Goal: Information Seeking & Learning: Check status

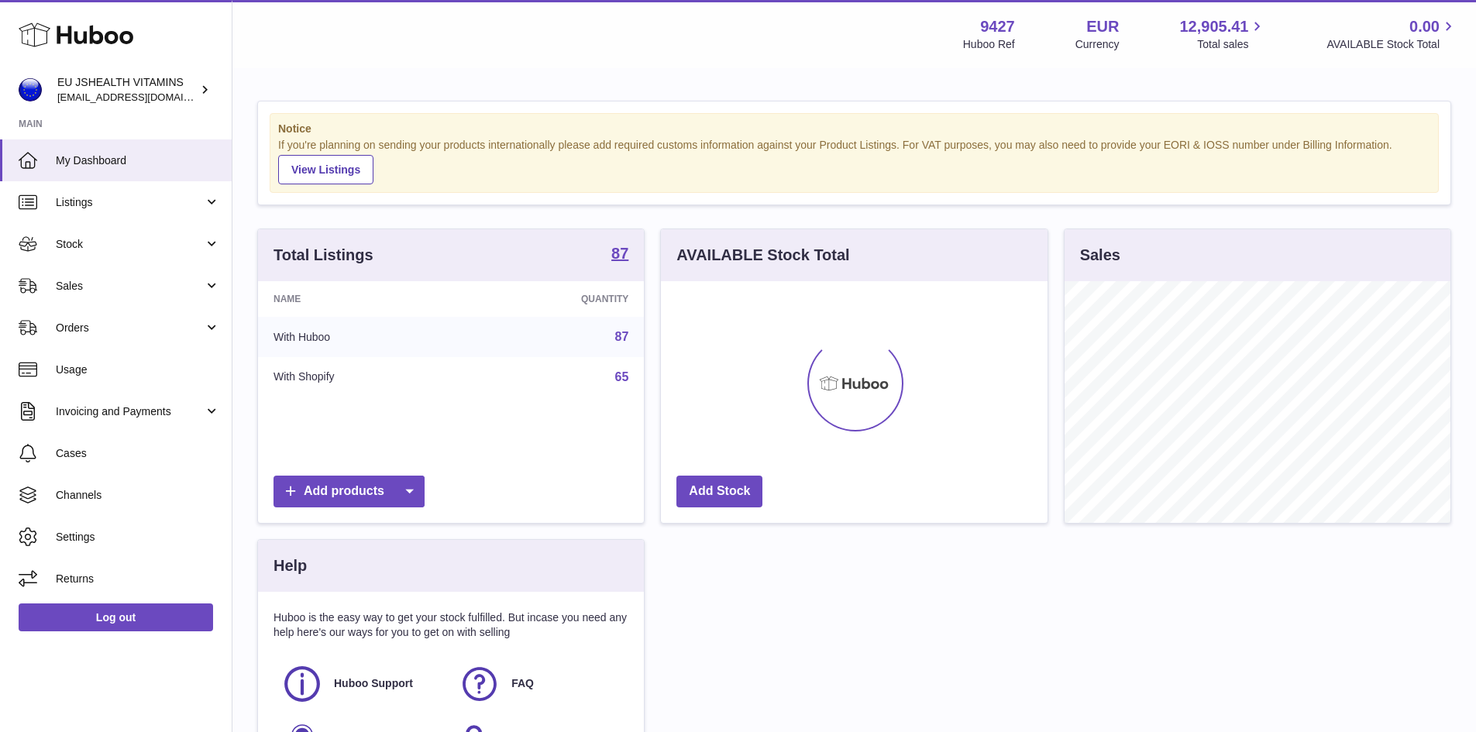
scroll to position [242, 387]
click at [173, 253] on link "Stock" at bounding box center [116, 244] width 232 height 42
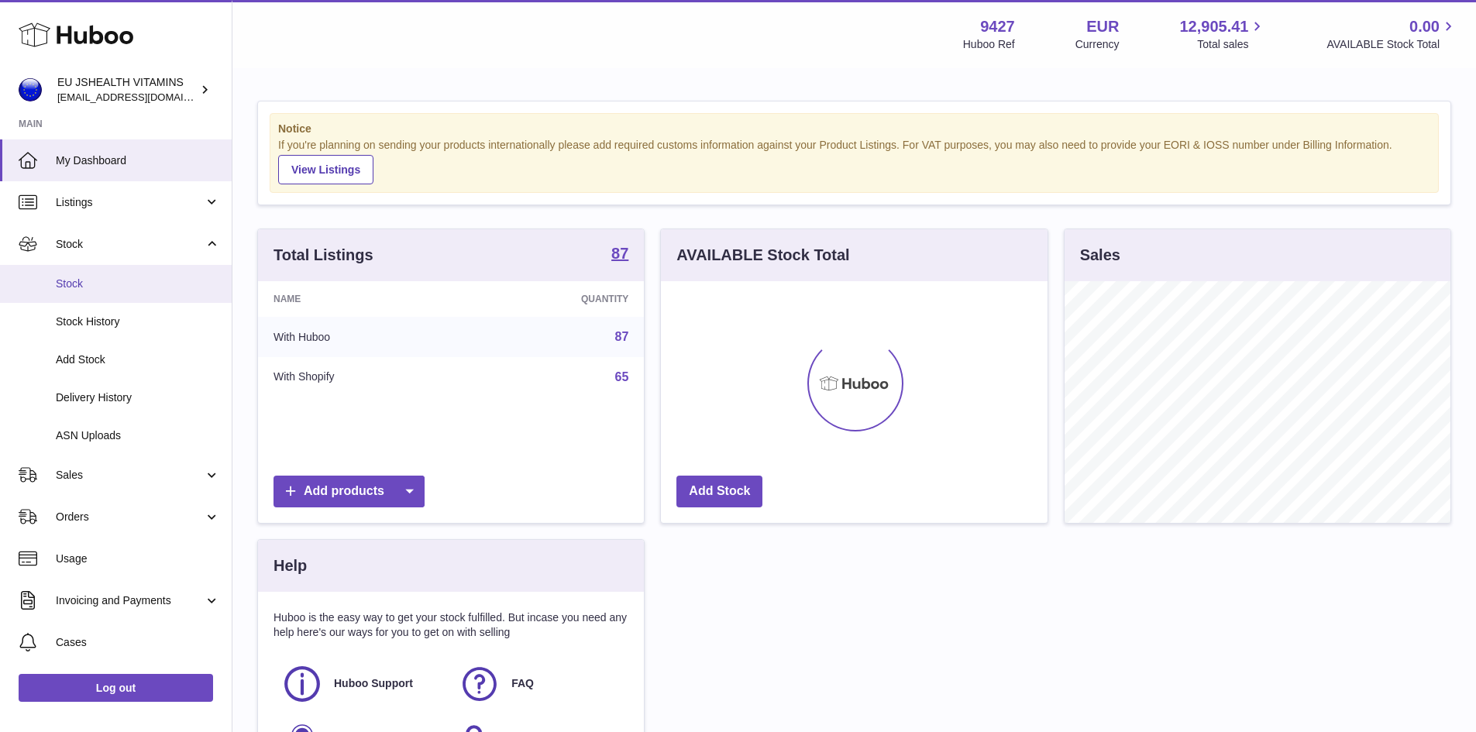
click at [173, 291] on span "Stock" at bounding box center [138, 284] width 164 height 15
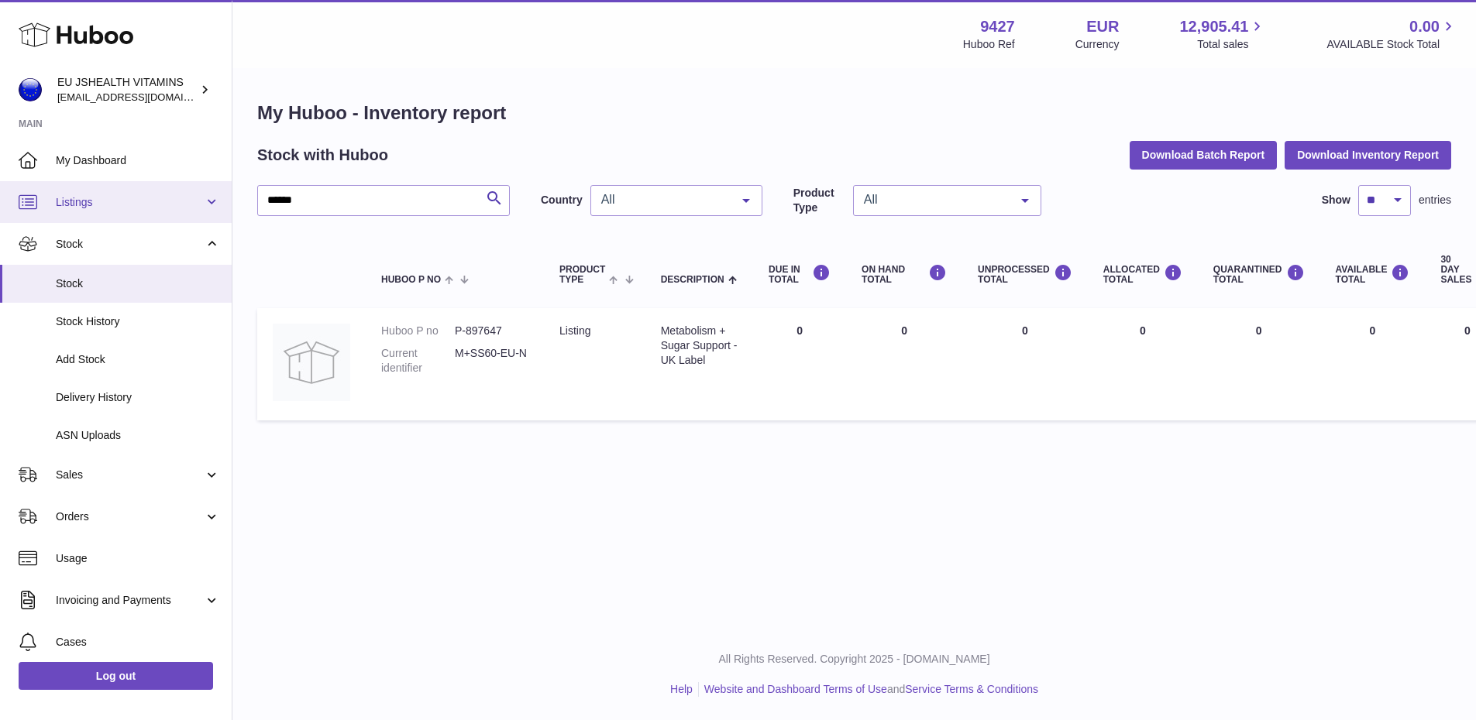
drag, startPoint x: 332, startPoint y: 194, endPoint x: 42, endPoint y: 203, distance: 289.9
click at [52, 205] on div "Huboo EU JSHEALTH VITAMINS [EMAIL_ADDRESS][DOMAIN_NAME] Main My Dashboard Listi…" at bounding box center [738, 360] width 1476 height 720
click at [506, 387] on link "See Batches" at bounding box center [487, 390] width 64 height 12
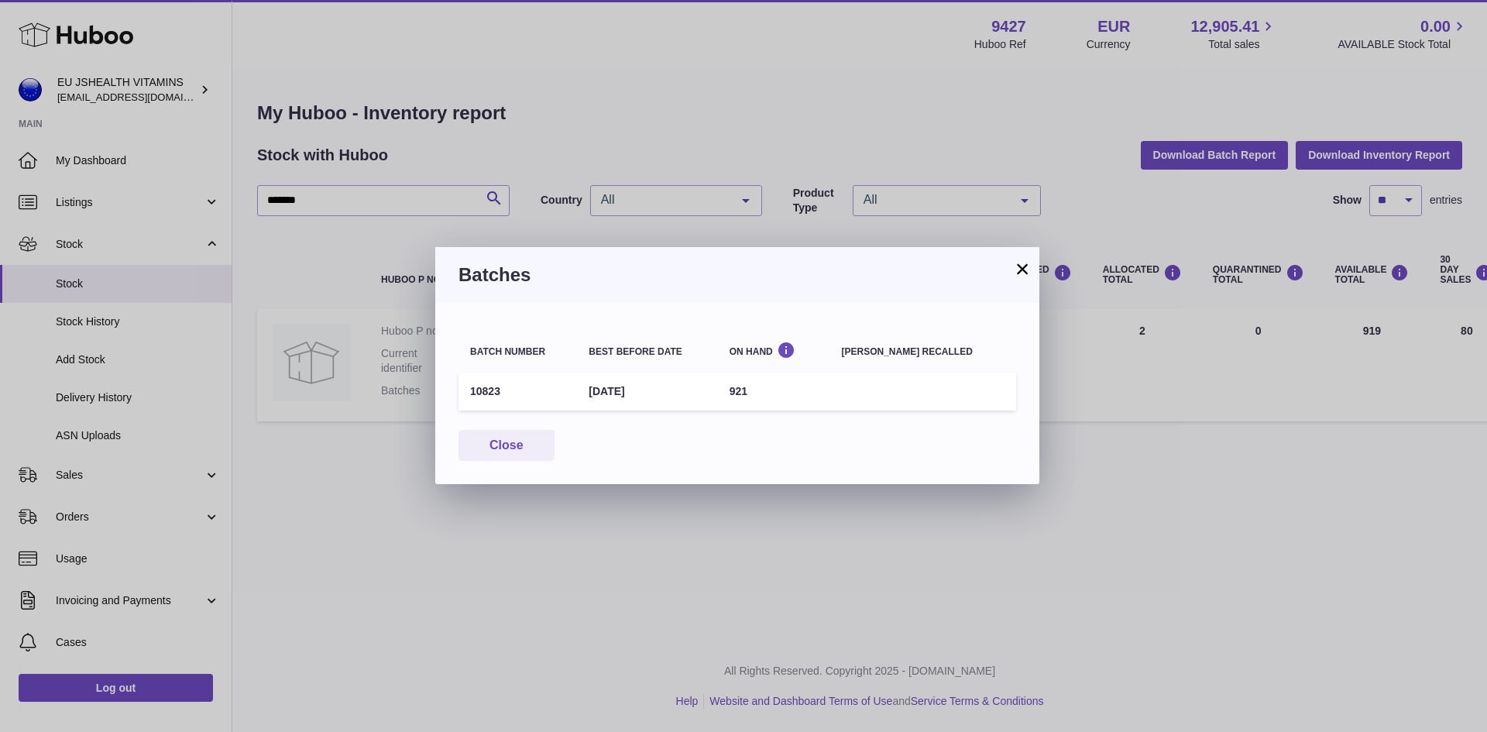
click at [1019, 271] on button "×" at bounding box center [1022, 269] width 19 height 19
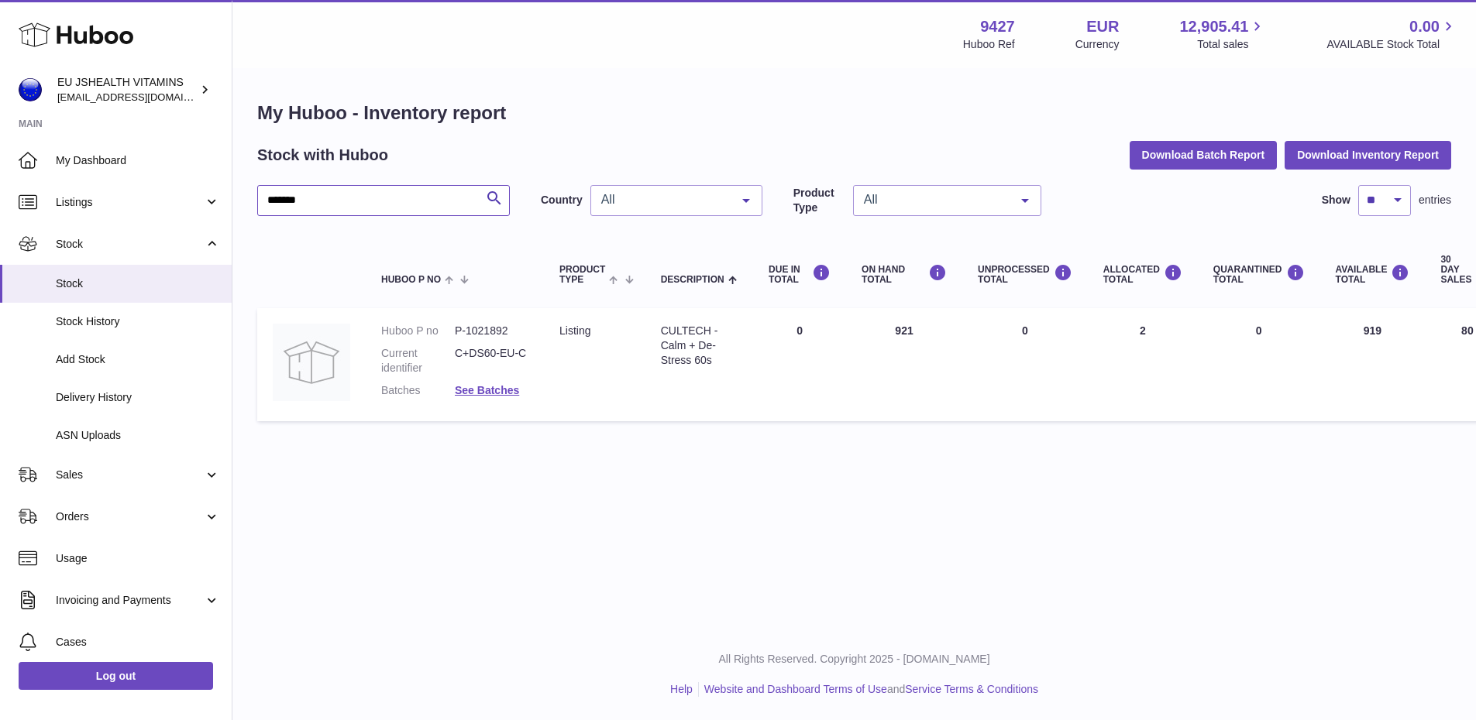
drag, startPoint x: 383, startPoint y: 206, endPoint x: -185, endPoint y: 254, distance: 570.6
click at [0, 254] on html ".st0{fill:#141414;}" at bounding box center [738, 360] width 1476 height 720
paste input "text"
type input "******"
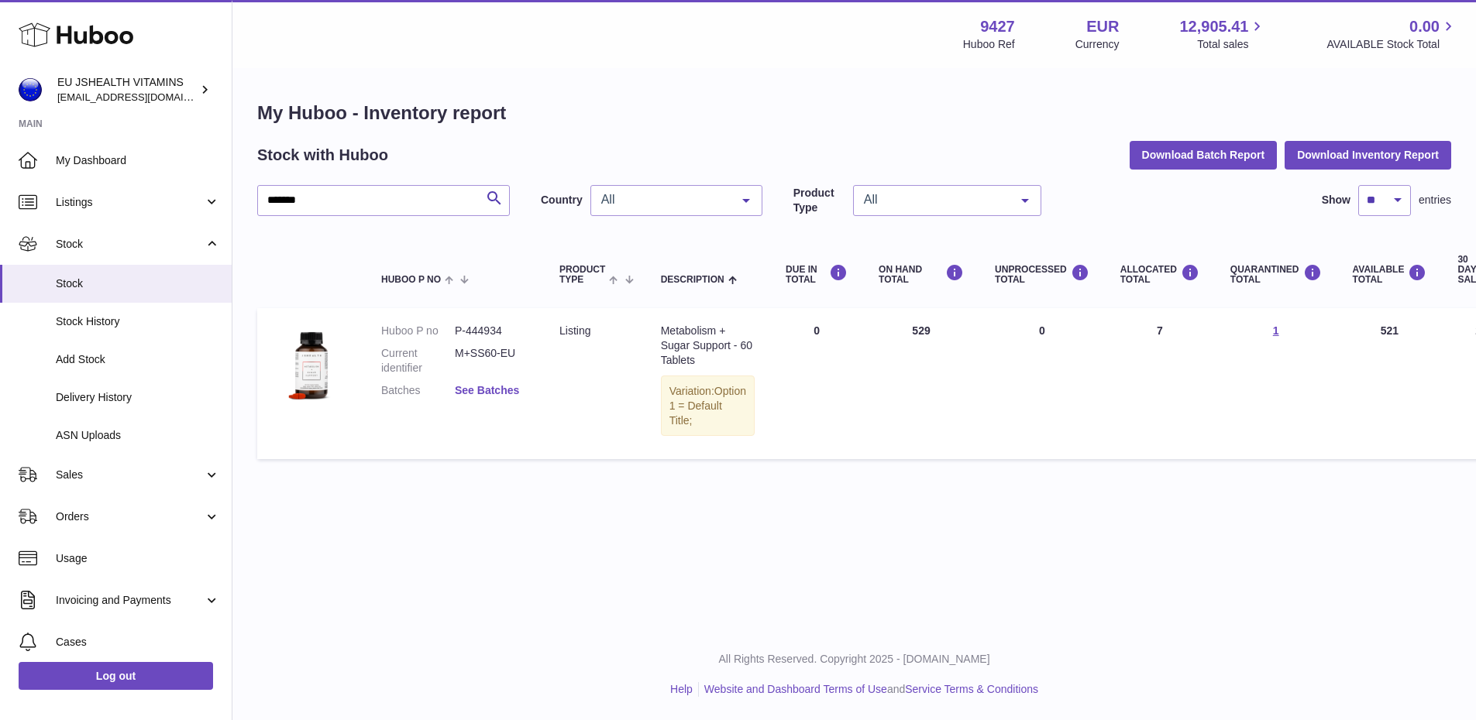
click at [492, 384] on link "See Batches" at bounding box center [487, 390] width 64 height 12
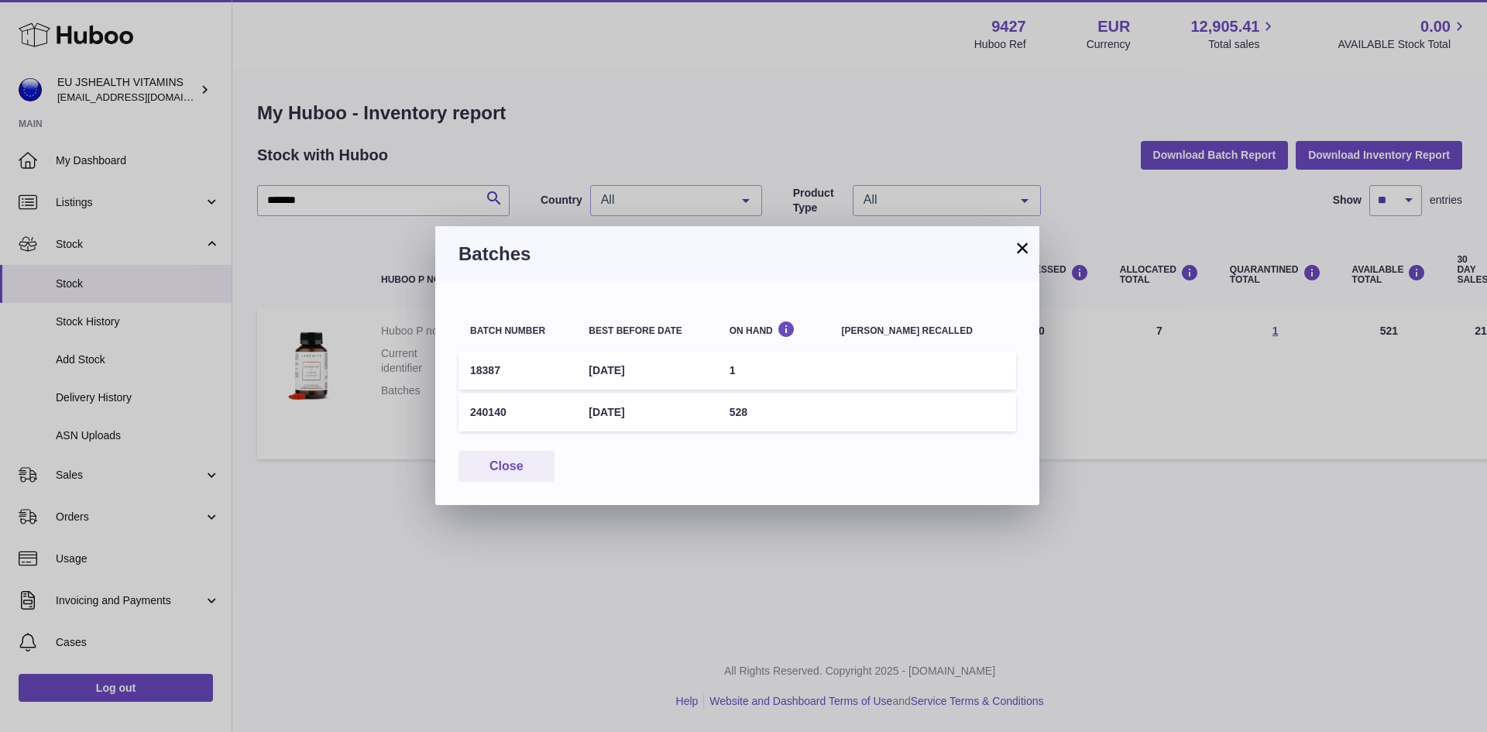
click at [1020, 247] on button "×" at bounding box center [1022, 248] width 19 height 19
